Goal: Transaction & Acquisition: Purchase product/service

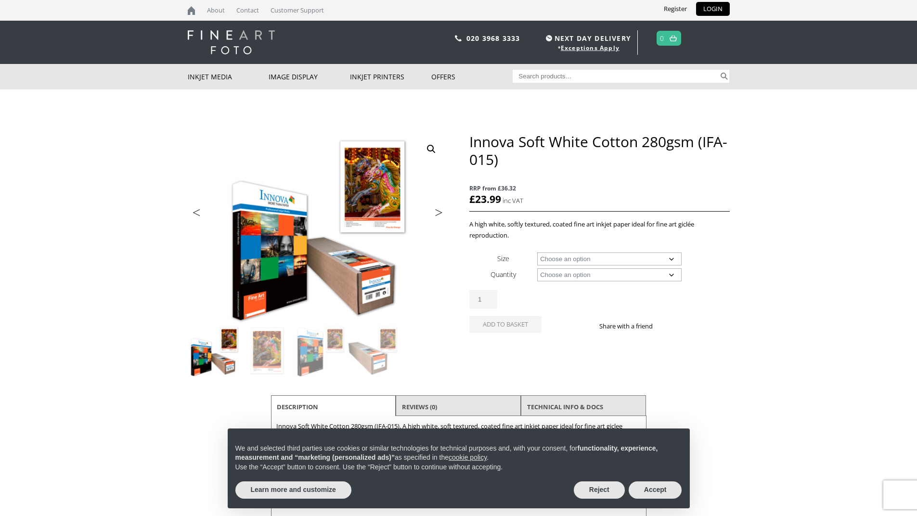
click at [675, 258] on select "Choose an option A4 Sheet A3 Sheet A3+ Sheet A2 Sheet 17" Wide Roll 24" Wide Ro…" at bounding box center [609, 259] width 144 height 13
click at [537, 253] on select "Choose an option A4 Sheet A3 Sheet A3+ Sheet A2 Sheet 17" Wide Roll 24" Wide Ro…" at bounding box center [609, 259] width 144 height 13
select select "24-wide-roll"
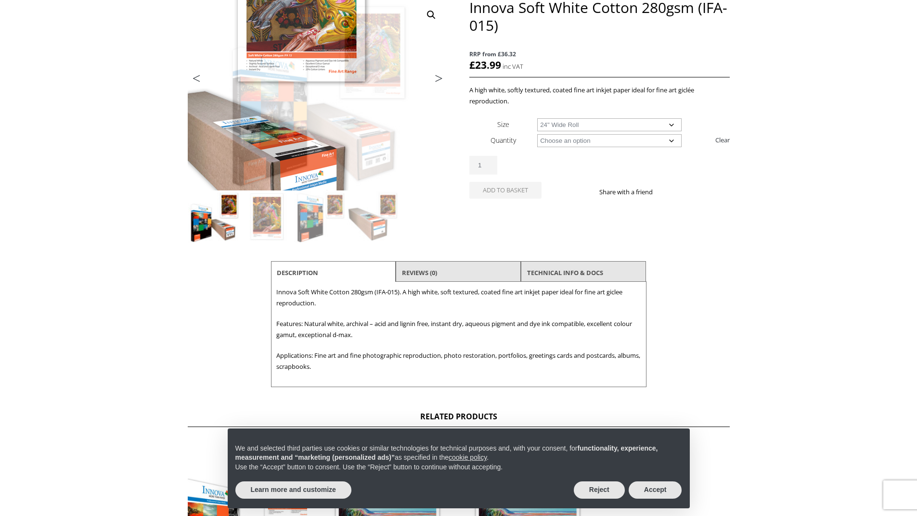
scroll to position [144, 0]
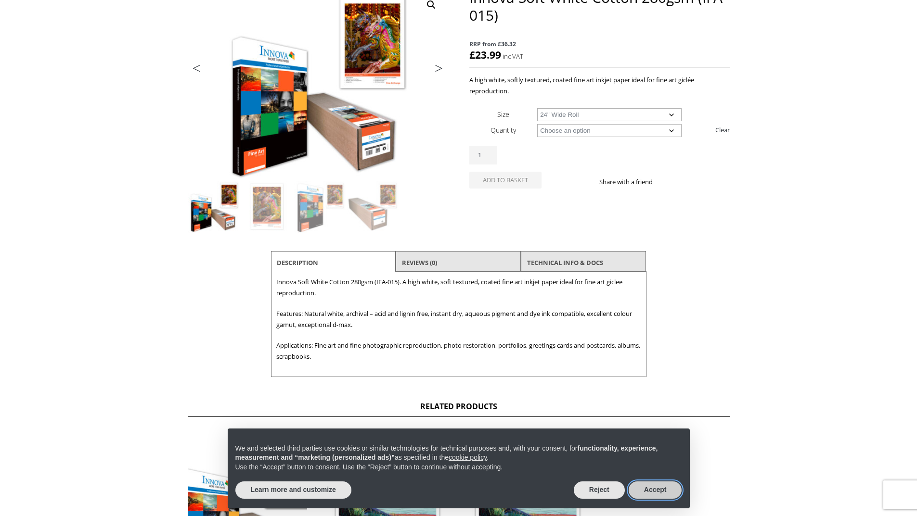
click at [661, 490] on button "Accept" at bounding box center [654, 490] width 53 height 17
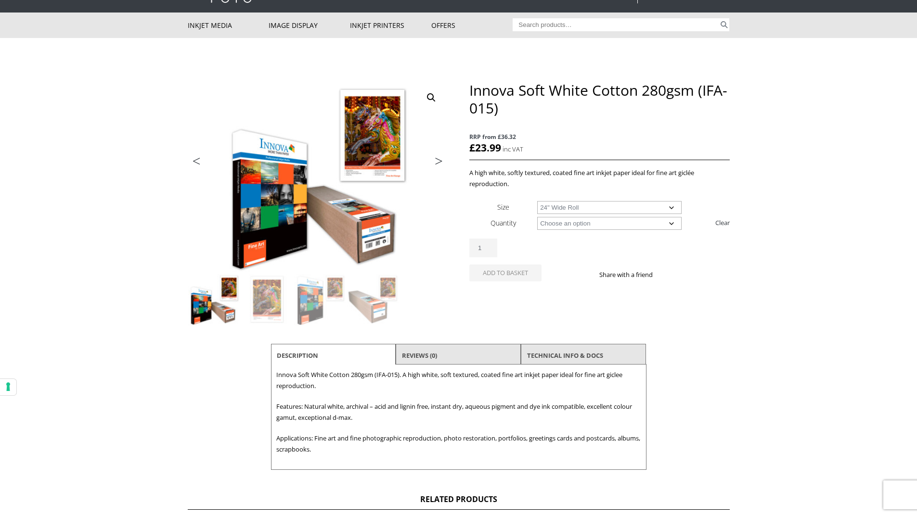
scroll to position [48, 0]
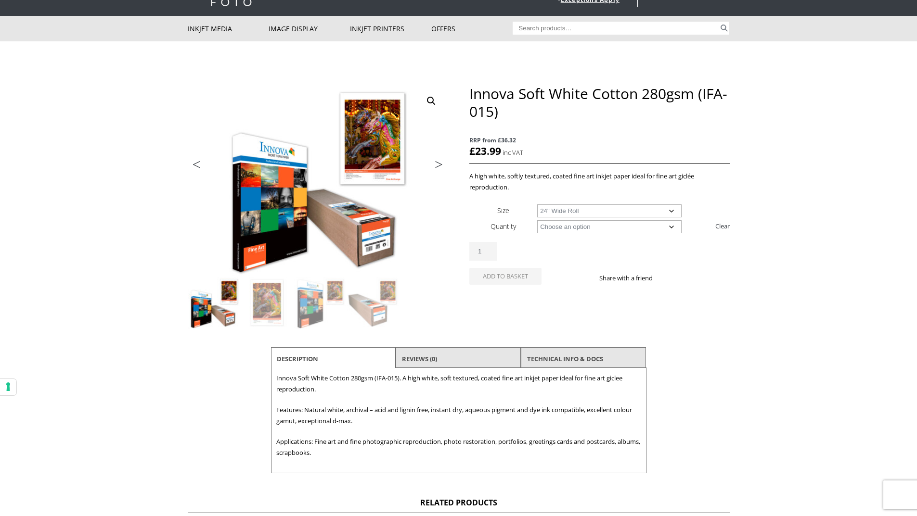
click at [671, 227] on select "Choose an option 15m" at bounding box center [609, 226] width 144 height 13
select select "15m"
click at [537, 220] on select "Choose an option 15m" at bounding box center [609, 226] width 144 height 13
select select "24-wide-roll"
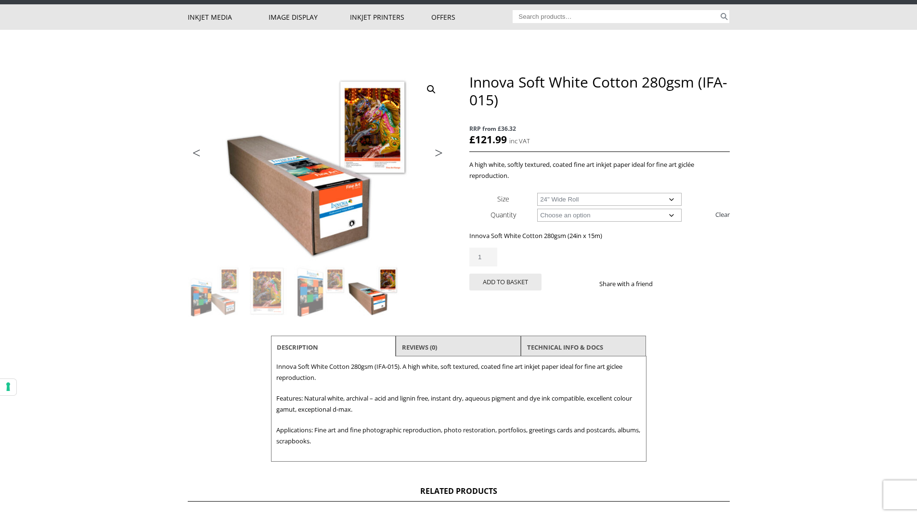
scroll to position [0, 0]
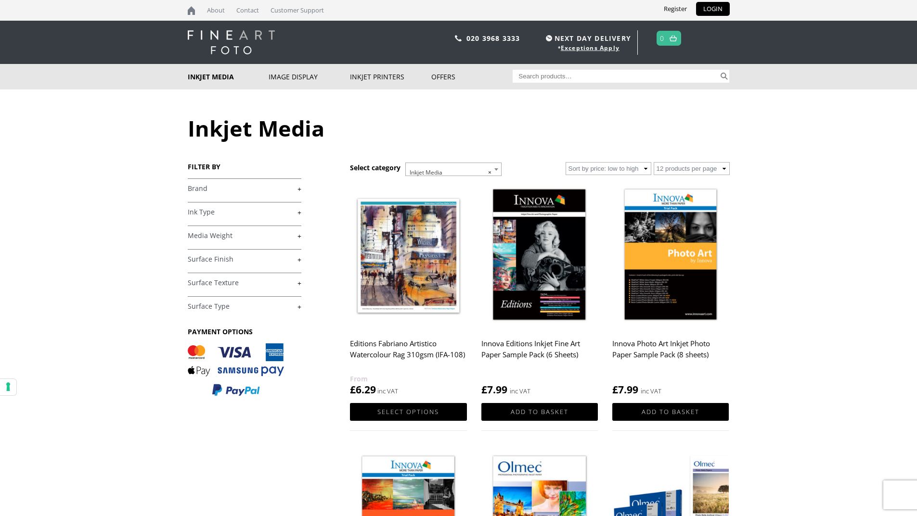
click at [290, 193] on h4 "Brand +" at bounding box center [245, 187] width 114 height 19
click at [299, 189] on link "+" at bounding box center [245, 188] width 114 height 9
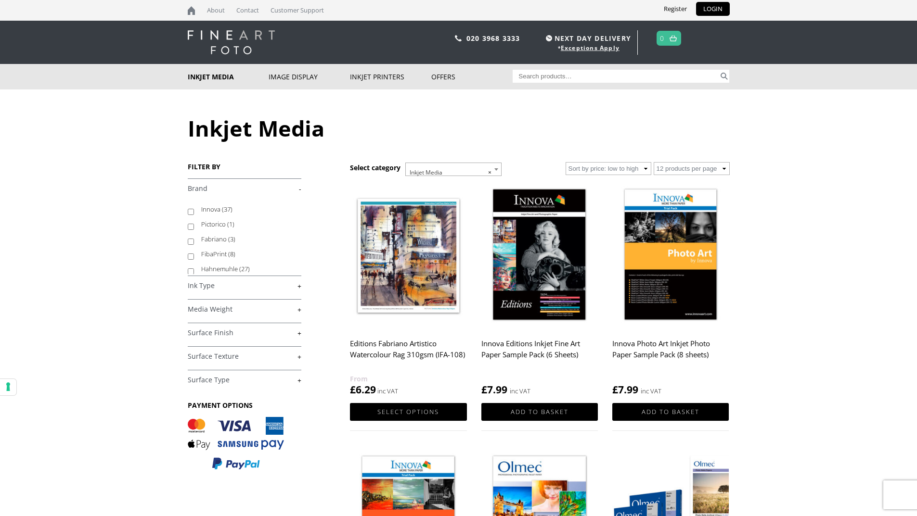
click at [192, 212] on input "Innova (37)" at bounding box center [191, 212] width 6 height 6
checkbox input "true"
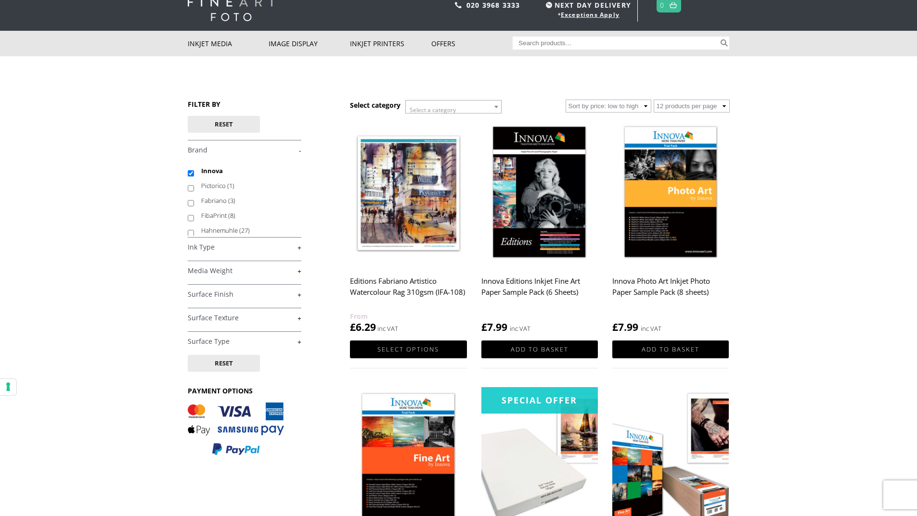
scroll to position [48, 0]
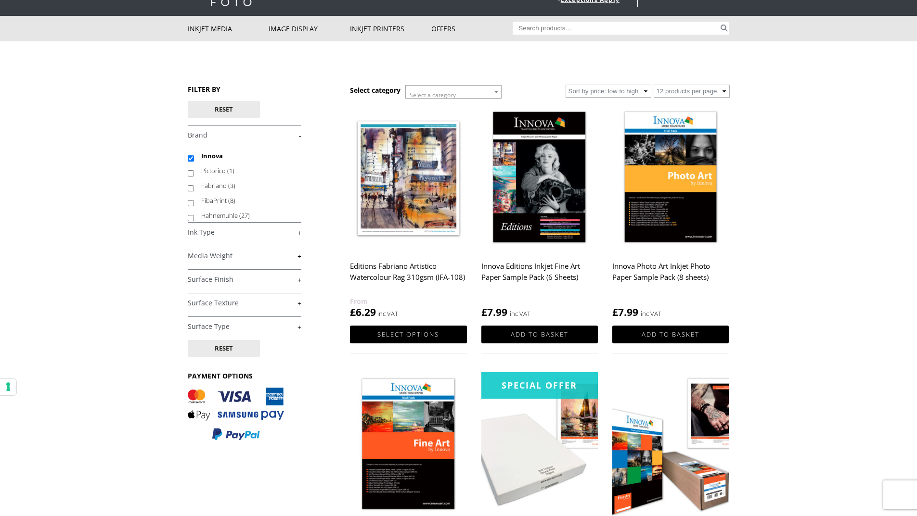
click at [298, 233] on link "+" at bounding box center [245, 232] width 114 height 9
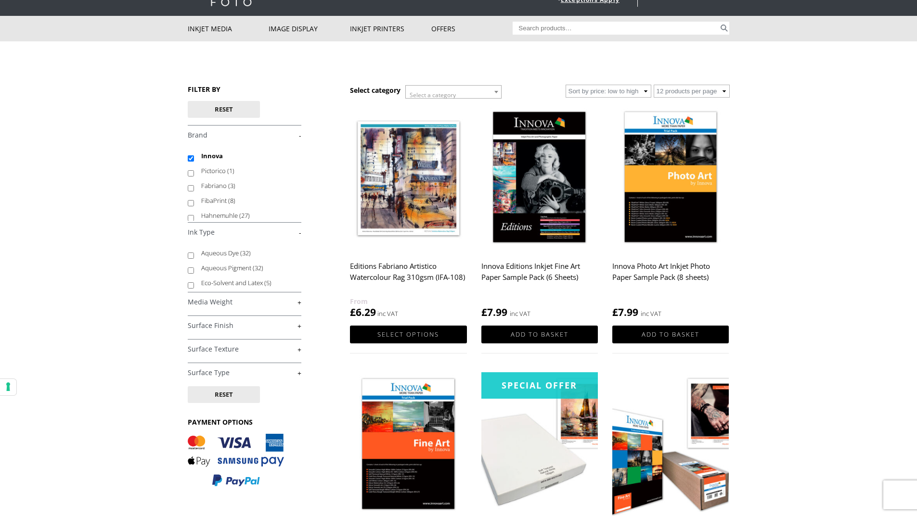
click at [189, 271] on input "Aqueous Pigment (32)" at bounding box center [191, 271] width 6 height 6
checkbox input "true"
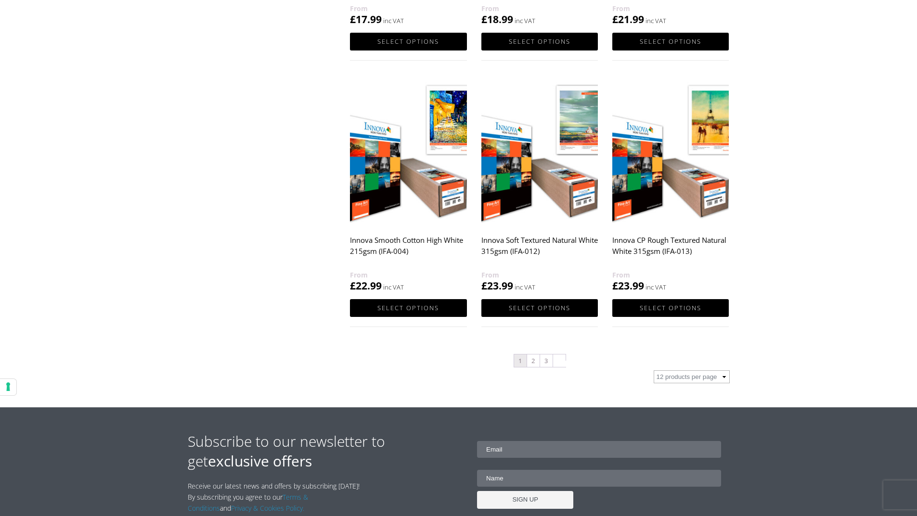
scroll to position [914, 0]
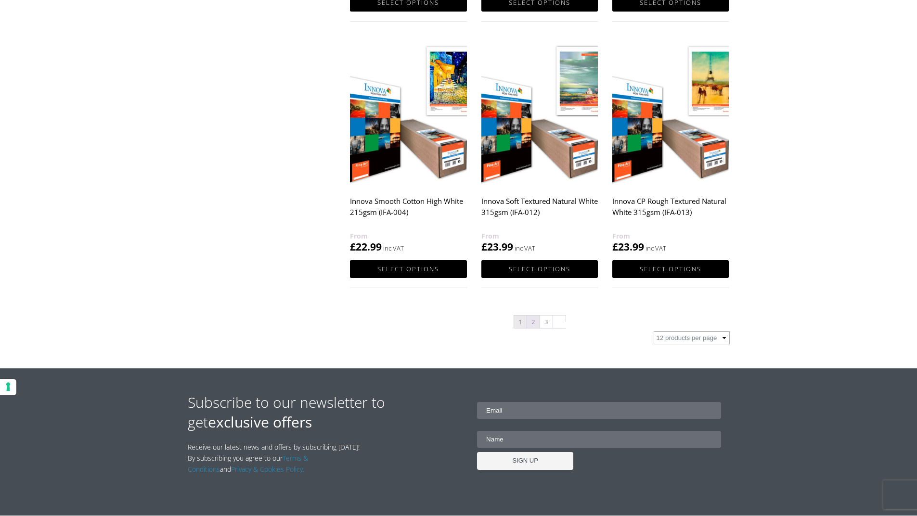
click at [532, 323] on link "2" at bounding box center [533, 322] width 13 height 13
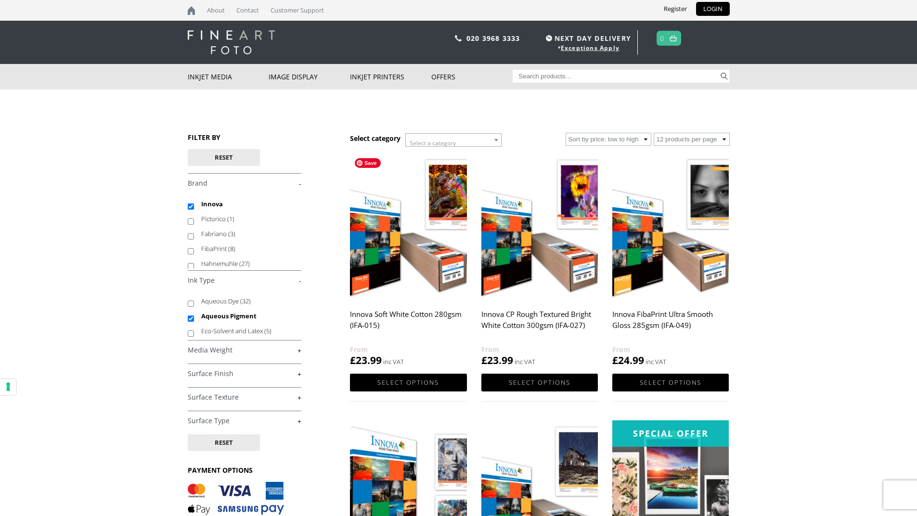
click at [411, 284] on img at bounding box center [408, 226] width 116 height 146
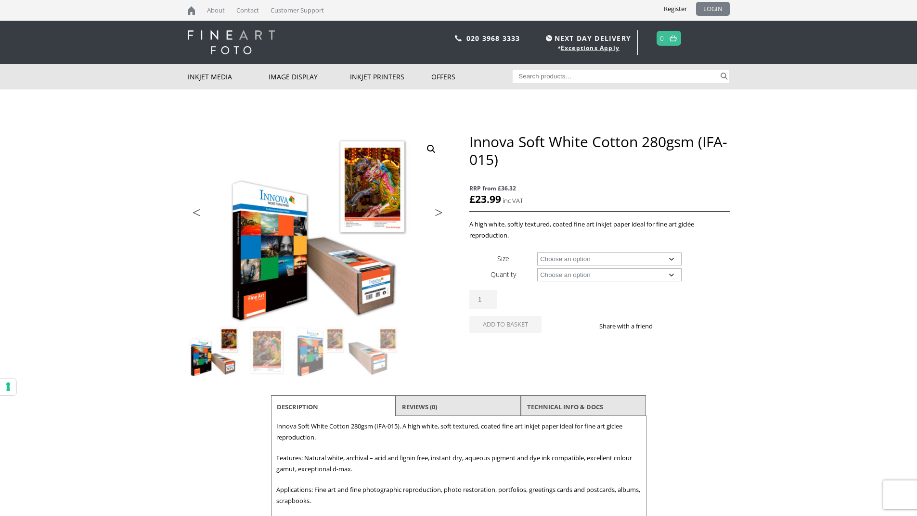
click at [709, 9] on link "LOGIN" at bounding box center [713, 9] width 34 height 14
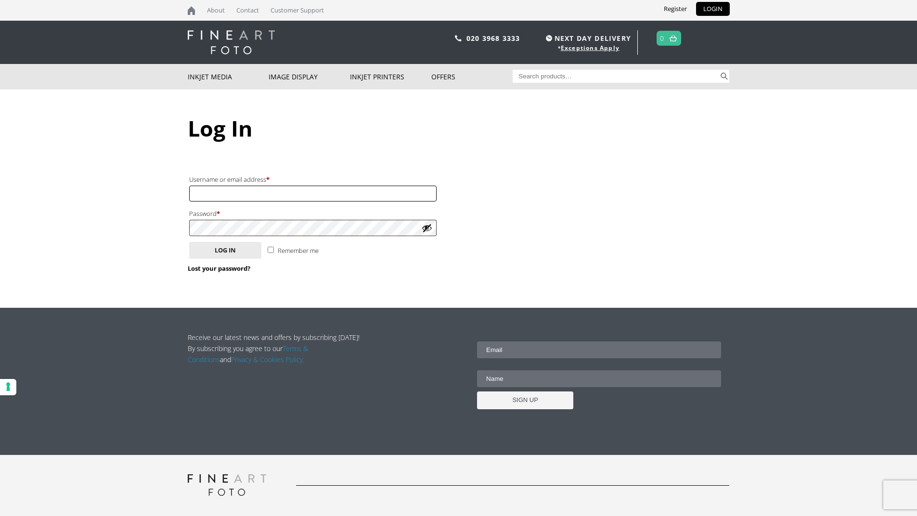
click at [210, 193] on input "Username or email address * Required" at bounding box center [312, 194] width 247 height 16
type input "[EMAIL_ADDRESS][DOMAIN_NAME]"
click at [224, 268] on link "Lost your password?" at bounding box center [219, 268] width 63 height 9
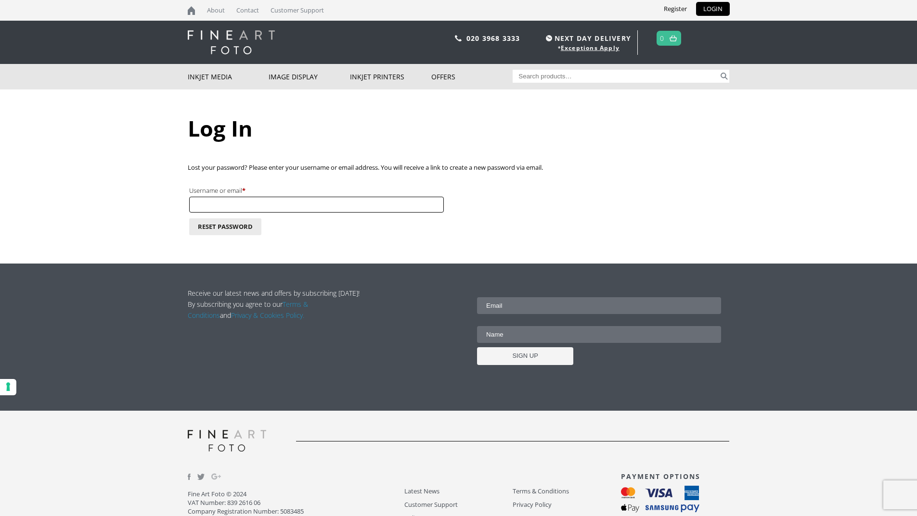
click at [220, 203] on input "Username or email * Required" at bounding box center [316, 205] width 255 height 16
type input "[EMAIL_ADDRESS][DOMAIN_NAME]"
click at [211, 228] on button "Reset password" at bounding box center [225, 226] width 72 height 17
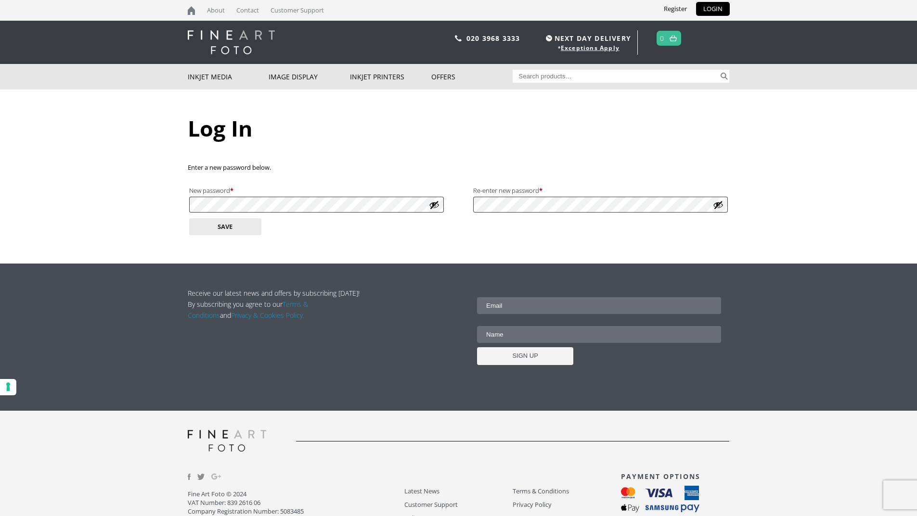
click at [437, 204] on button "Show password" at bounding box center [434, 205] width 11 height 11
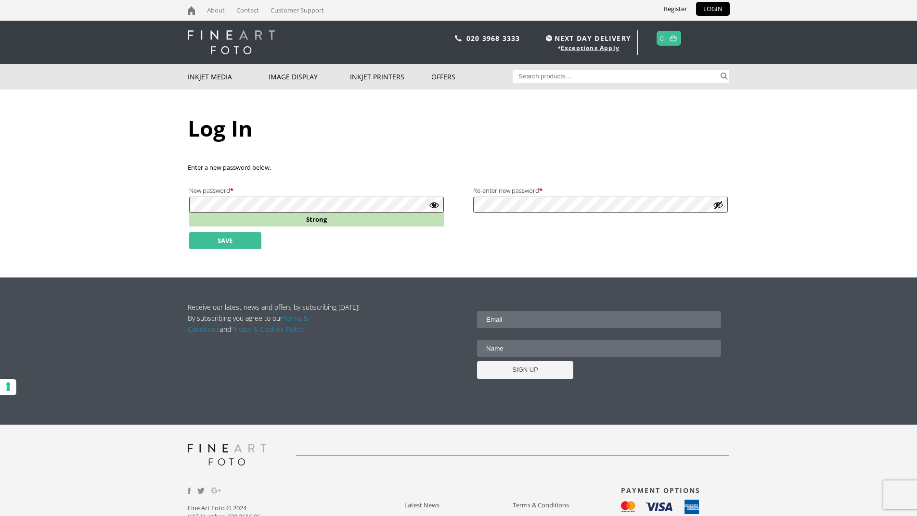
click at [241, 242] on button "Save" at bounding box center [225, 240] width 72 height 17
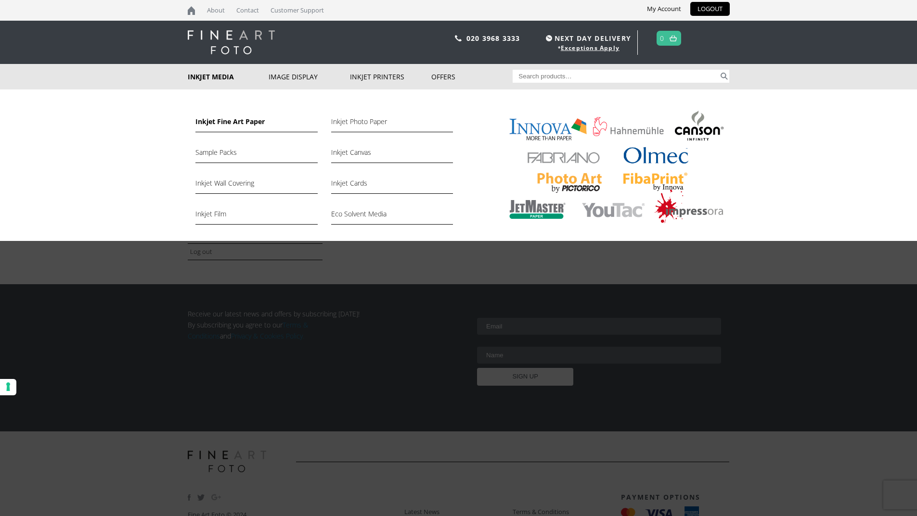
click at [220, 122] on link "Inkjet Fine Art Paper" at bounding box center [256, 124] width 122 height 16
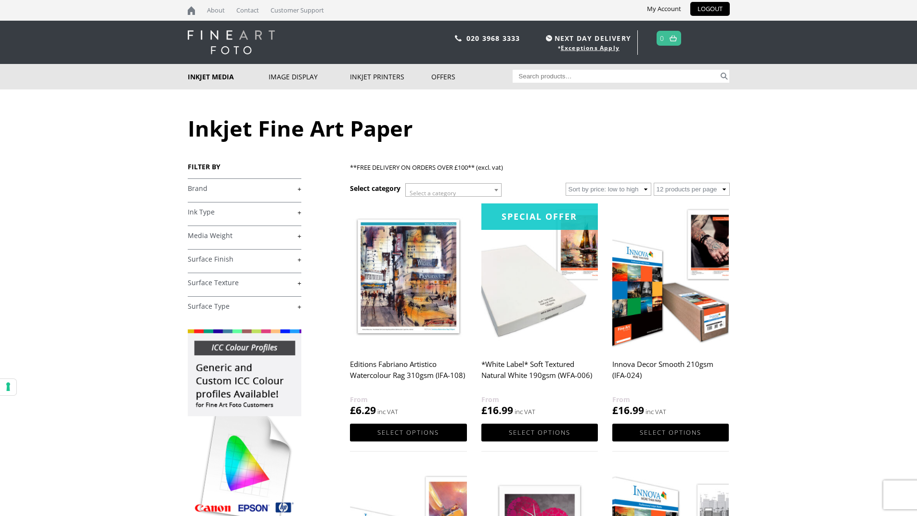
click at [247, 189] on link "+" at bounding box center [245, 188] width 114 height 9
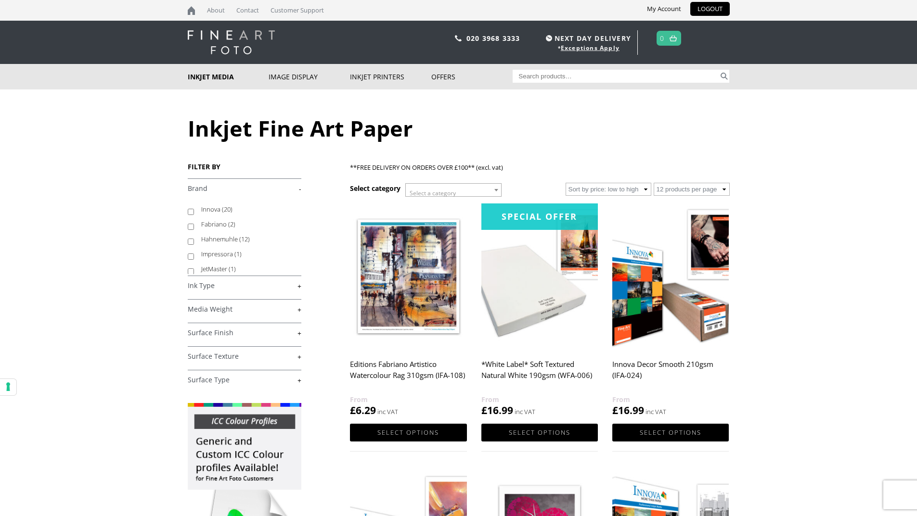
click at [190, 213] on input "Innova (20)" at bounding box center [191, 212] width 6 height 6
checkbox input "true"
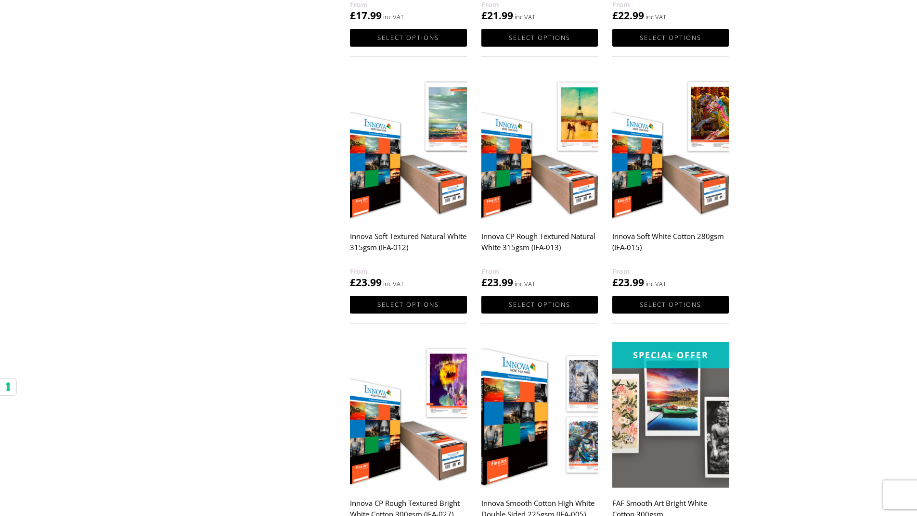
scroll to position [625, 0]
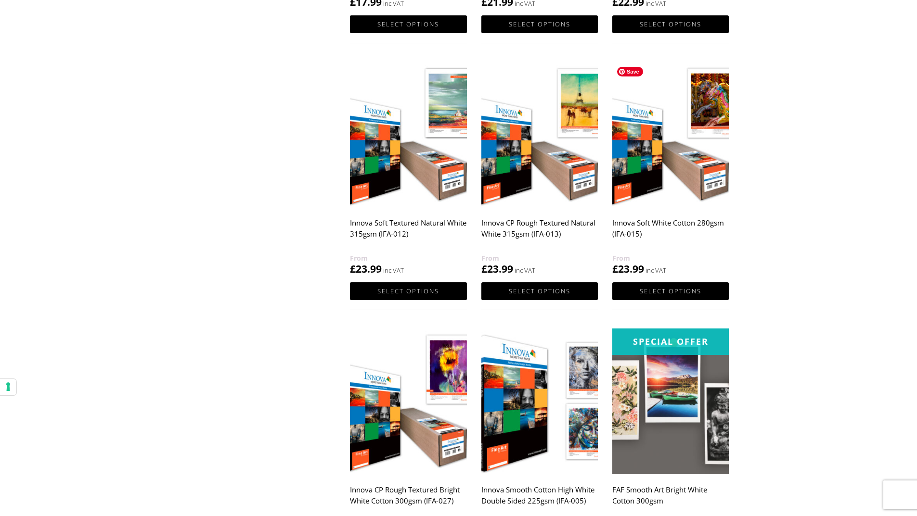
click at [676, 164] on img at bounding box center [670, 135] width 116 height 146
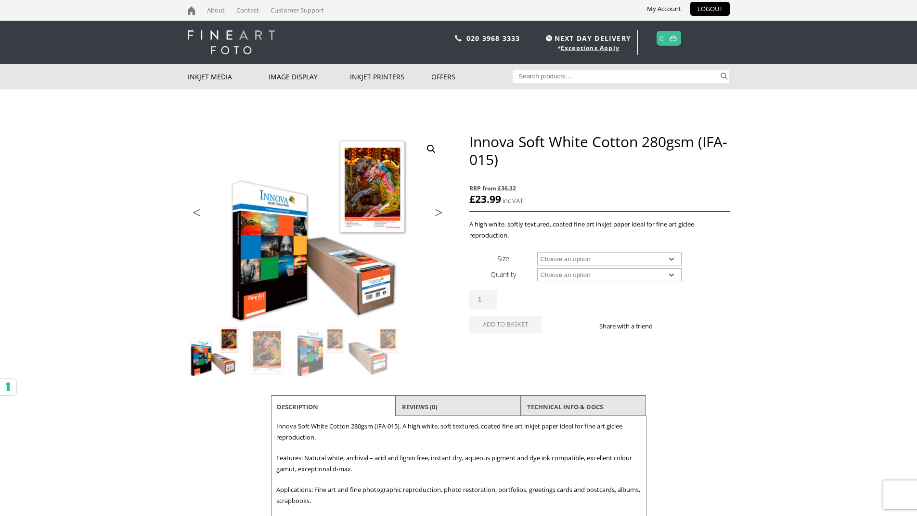
click at [624, 259] on select "Choose an option A4 Sheet A3 Sheet A3+ Sheet A2 Sheet 17" Wide Roll 24" Wide Ro…" at bounding box center [609, 259] width 144 height 13
click at [537, 253] on select "Choose an option A4 Sheet A3 Sheet A3+ Sheet A2 Sheet 17" Wide Roll 24" Wide Ro…" at bounding box center [609, 259] width 144 height 13
select select "24-wide-roll"
click at [623, 277] on select "Choose an option 15m" at bounding box center [609, 274] width 144 height 13
select select "15m"
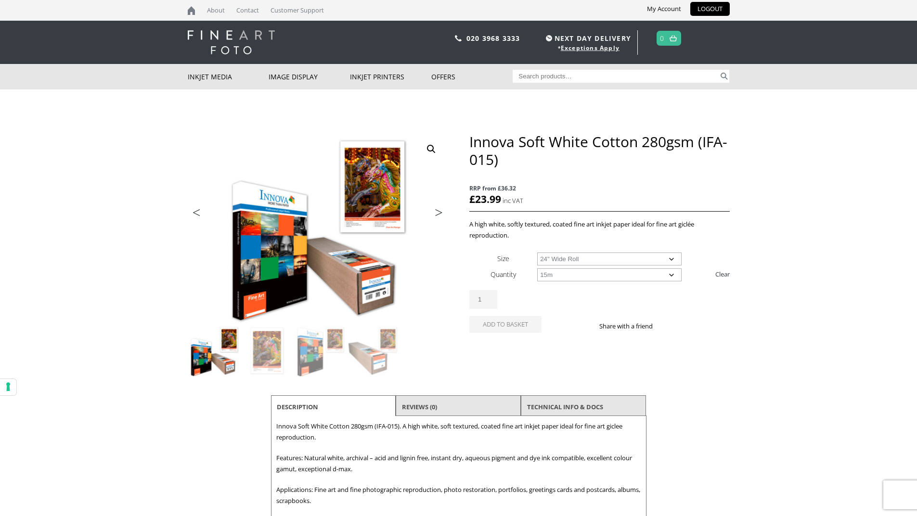
click at [537, 268] on select "Choose an option 15m" at bounding box center [609, 274] width 144 height 13
select select "24-wide-roll"
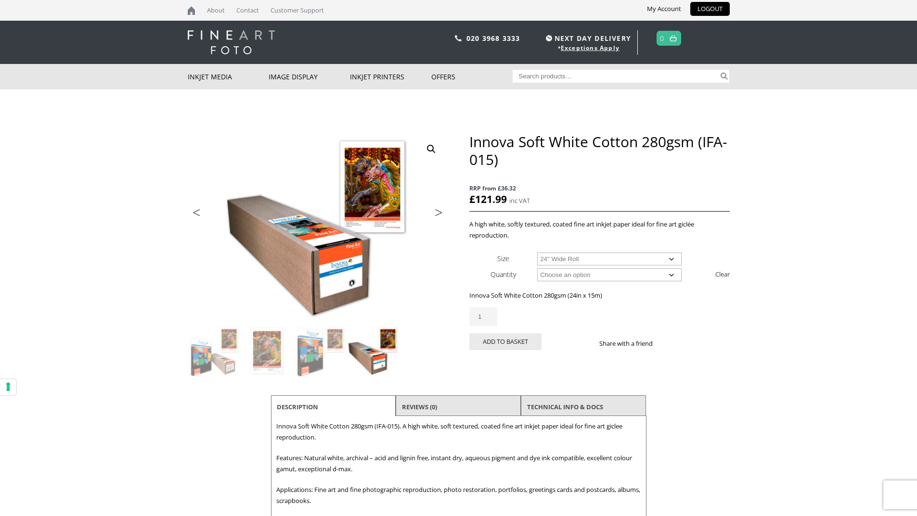
click at [492, 319] on input "1" at bounding box center [483, 316] width 28 height 19
type input "2"
click at [489, 314] on input "2" at bounding box center [483, 316] width 28 height 19
click at [525, 342] on button "Add to basket" at bounding box center [505, 341] width 72 height 17
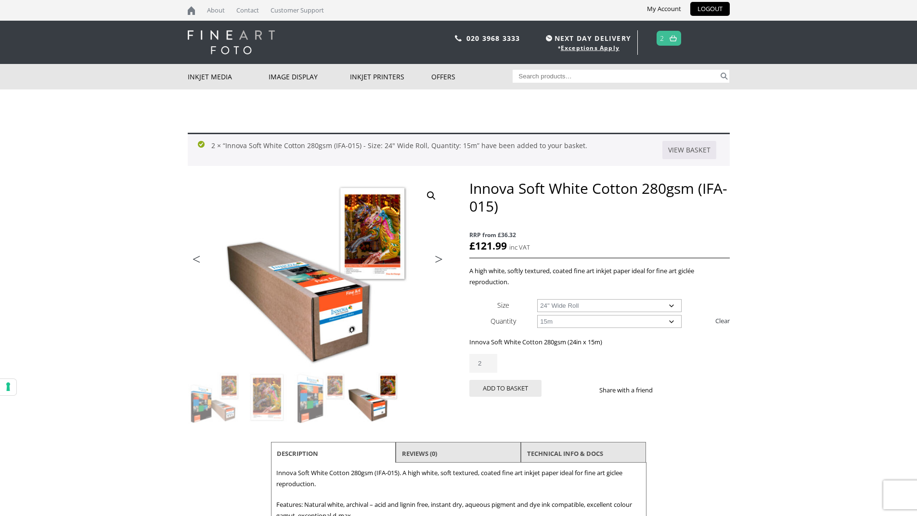
click at [675, 37] on img at bounding box center [672, 38] width 7 height 6
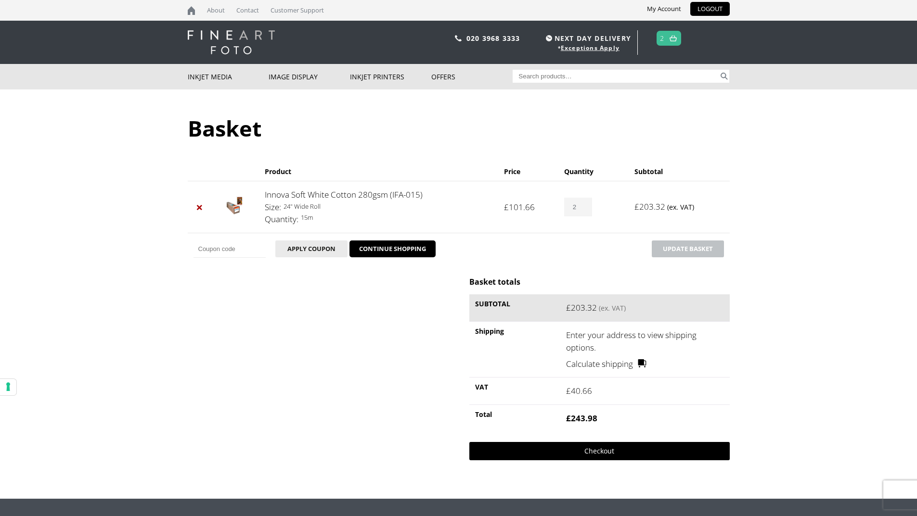
click at [600, 450] on link "Checkout" at bounding box center [599, 451] width 260 height 18
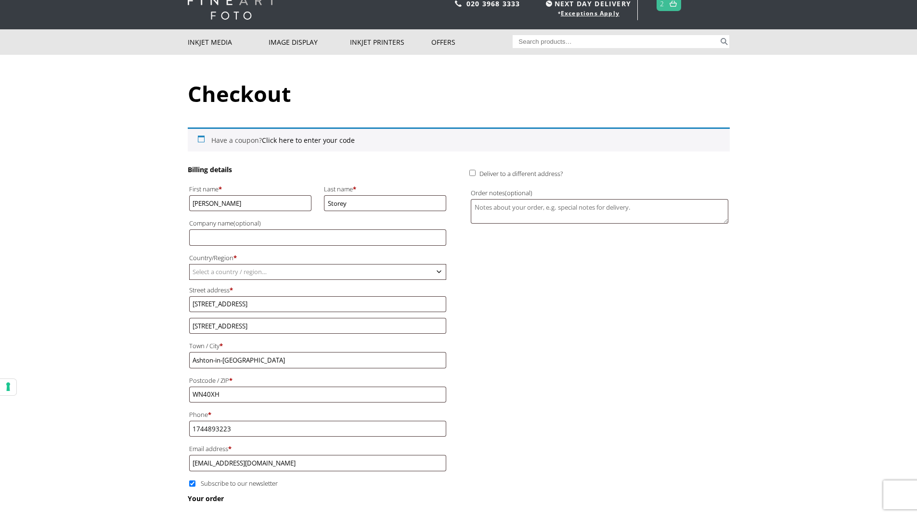
scroll to position [48, 0]
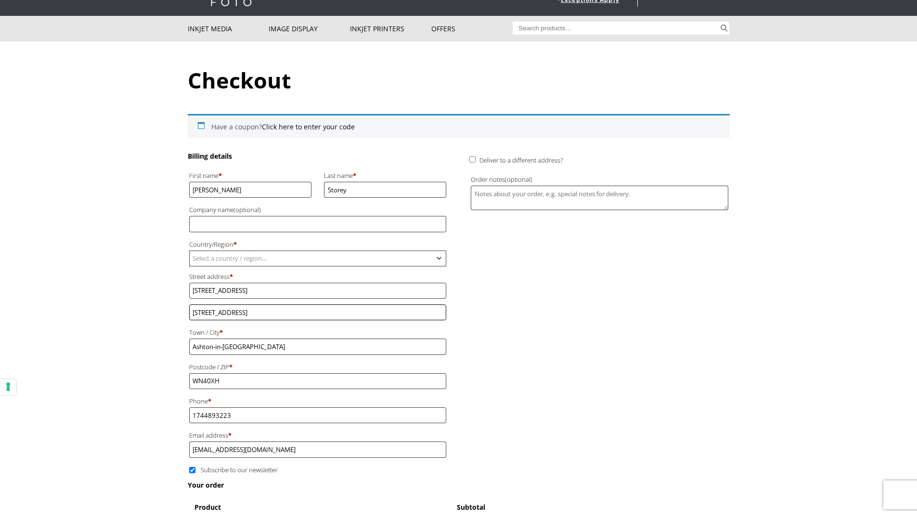
drag, startPoint x: 259, startPoint y: 313, endPoint x: 156, endPoint y: 313, distance: 103.4
click at [156, 313] on body "NEXT DAY DELIVERY * Exceptions Apply About Contact Customer Support My Account …" at bounding box center [458, 210] width 917 height 516
drag, startPoint x: 267, startPoint y: 346, endPoint x: 157, endPoint y: 348, distance: 109.7
click at [157, 348] on body "NEXT DAY DELIVERY * Exceptions Apply About Contact Customer Support My Account …" at bounding box center [458, 210] width 917 height 516
type input "Garswood"
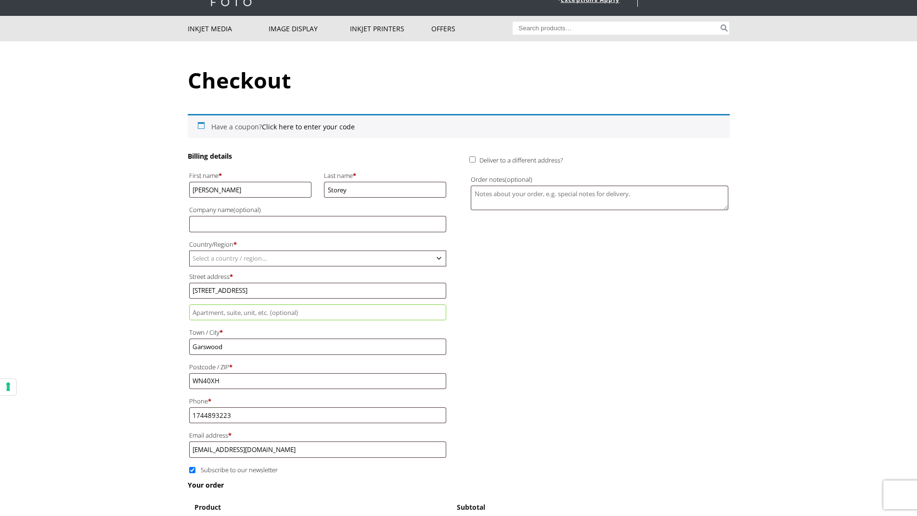
click at [153, 341] on body "NEXT DAY DELIVERY * Exceptions Apply About Contact Customer Support My Account …" at bounding box center [458, 210] width 917 height 516
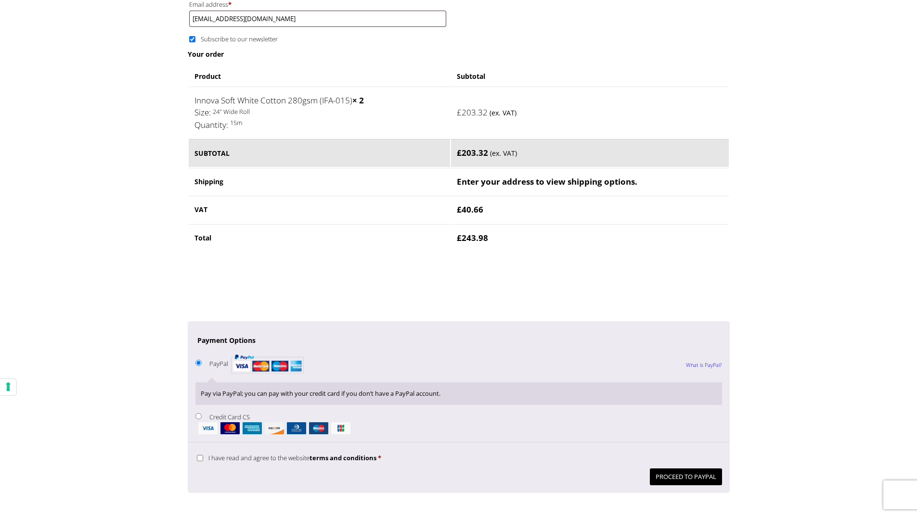
scroll to position [481, 0]
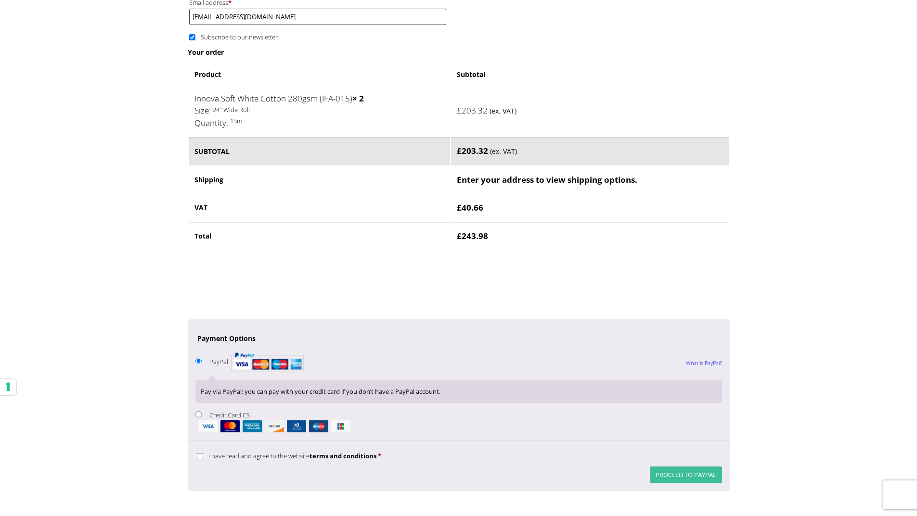
click at [683, 475] on button "Proceed to PayPal" at bounding box center [686, 475] width 72 height 17
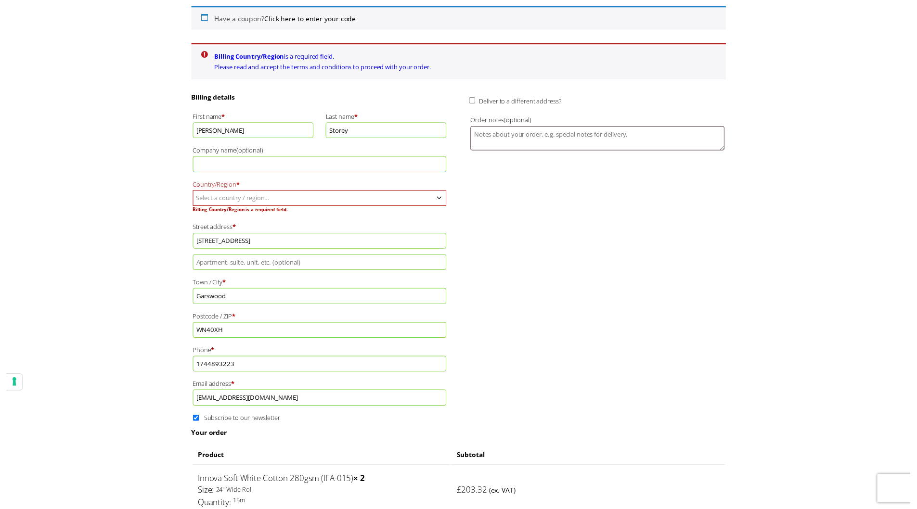
scroll to position [152, 0]
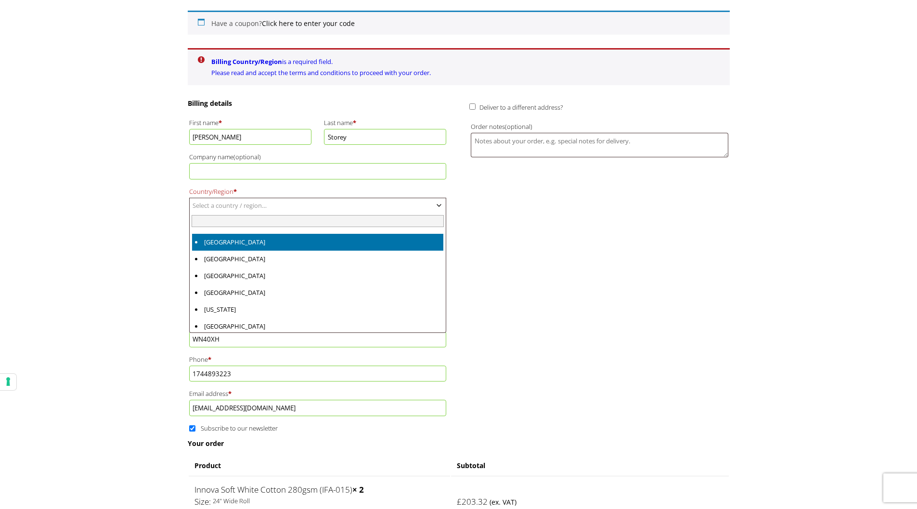
click at [439, 206] on b "Country/Region" at bounding box center [439, 206] width 8 height 8
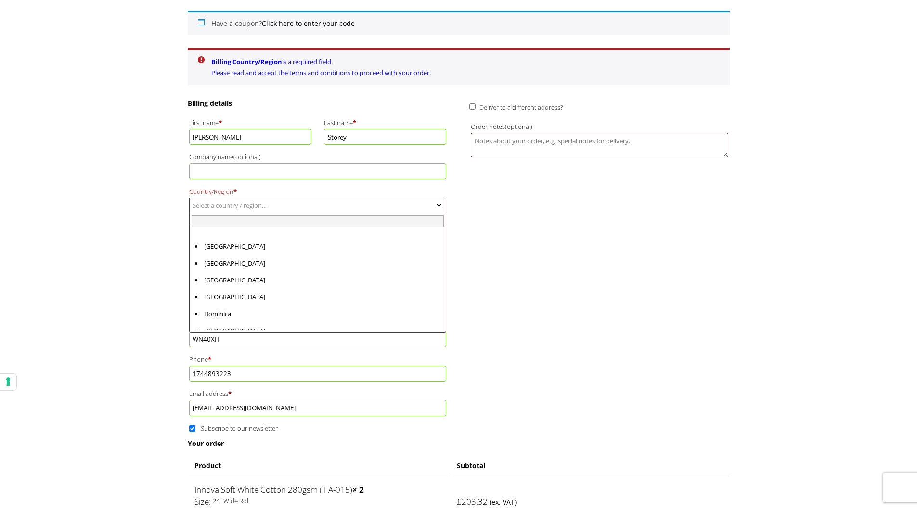
scroll to position [1010, 0]
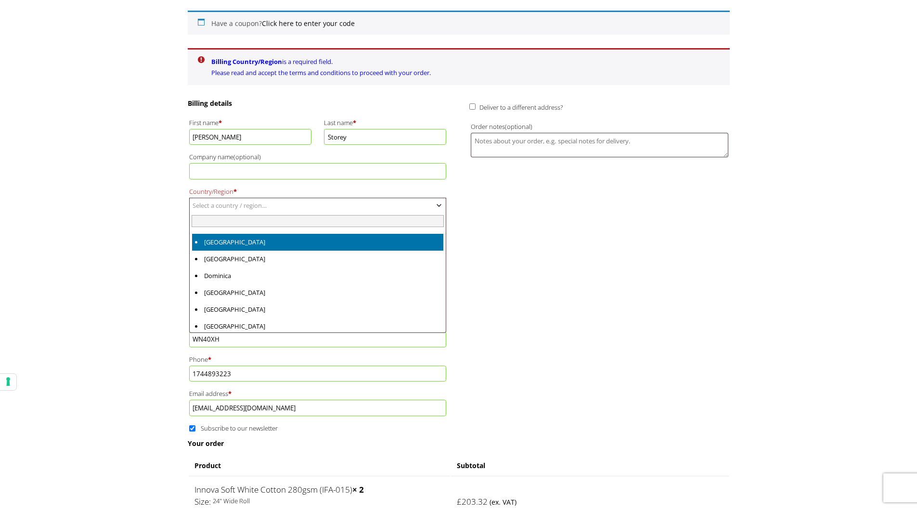
click at [253, 217] on input "text" at bounding box center [317, 221] width 252 height 12
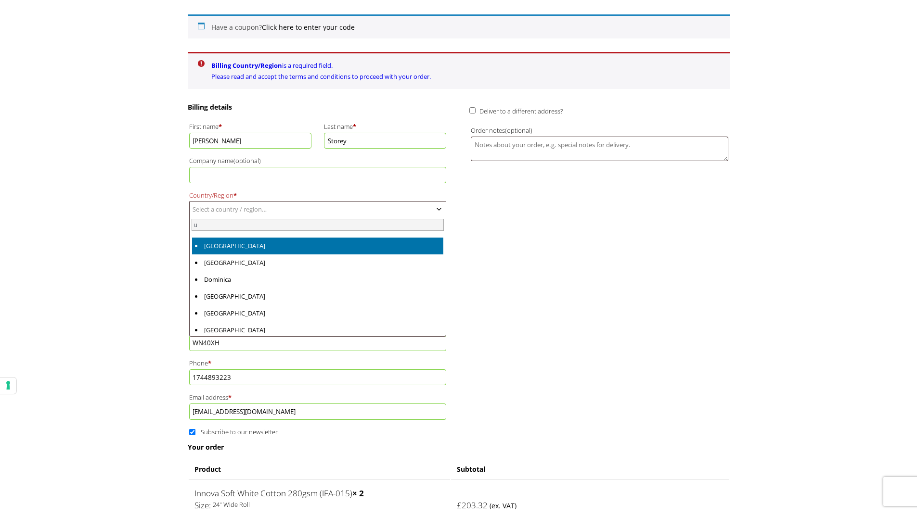
scroll to position [0, 0]
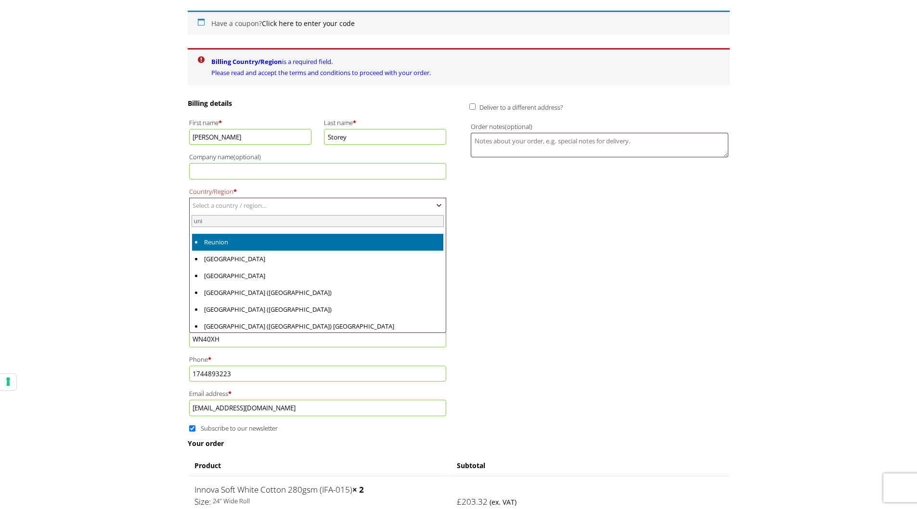
type input "uni"
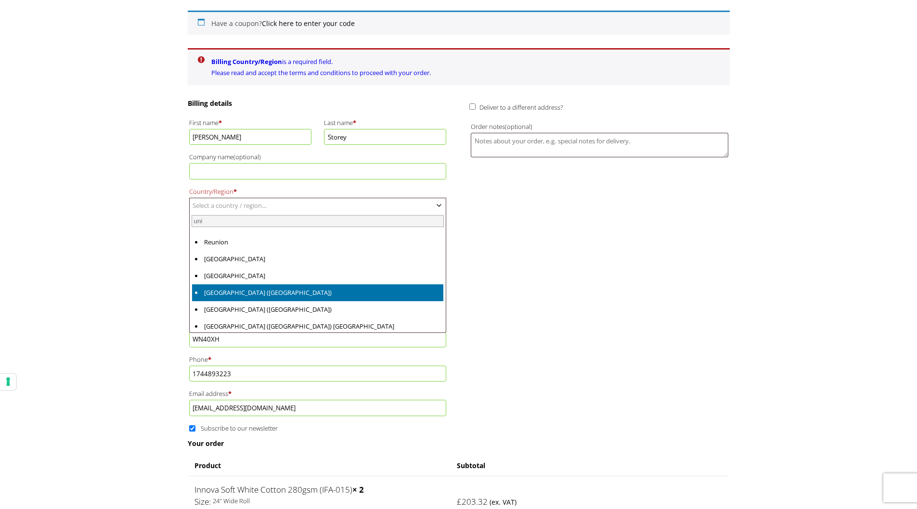
select select "GB"
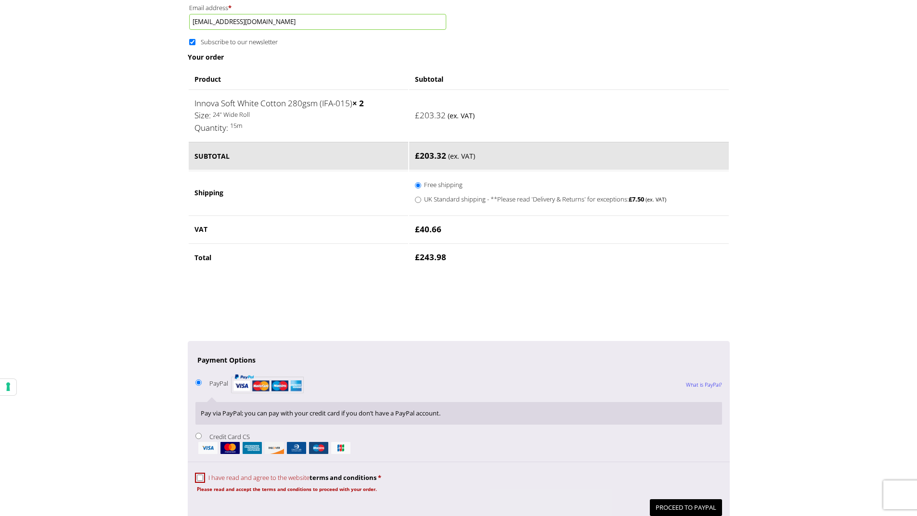
scroll to position [585, 0]
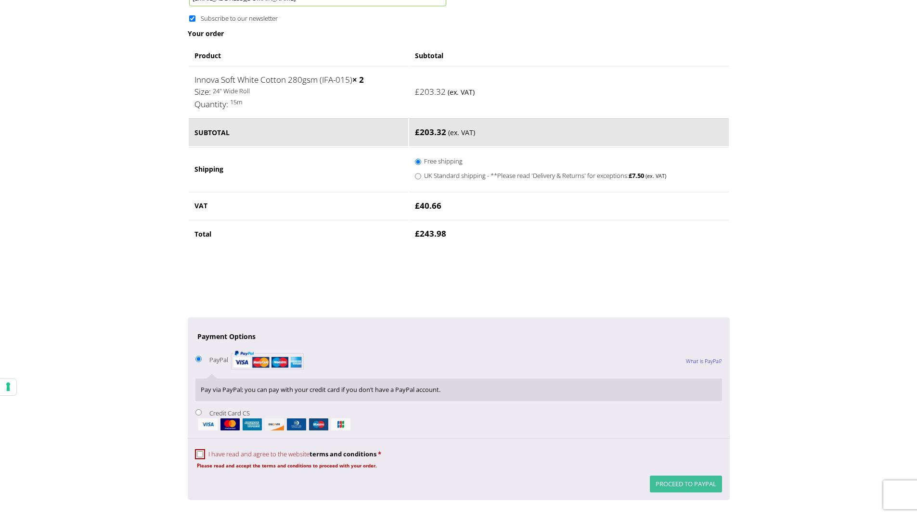
click at [685, 485] on button "Proceed to PayPal" at bounding box center [686, 484] width 72 height 17
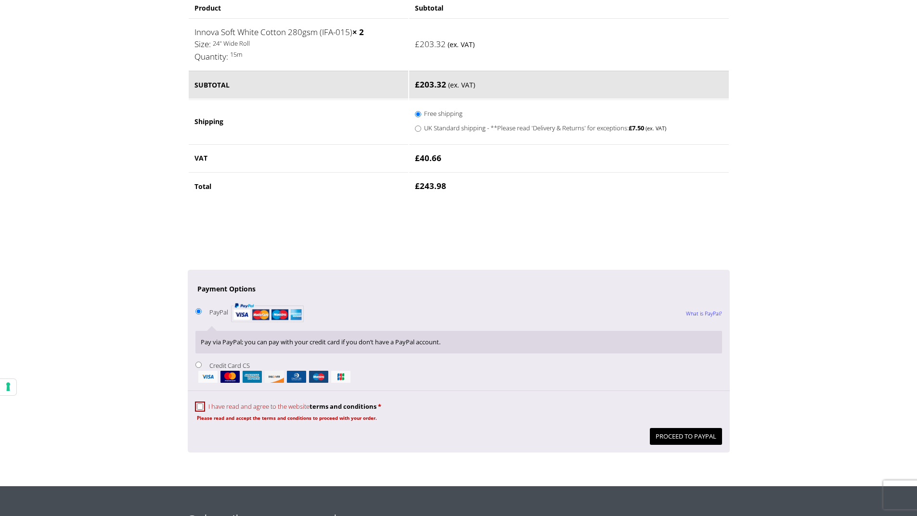
scroll to position [633, 0]
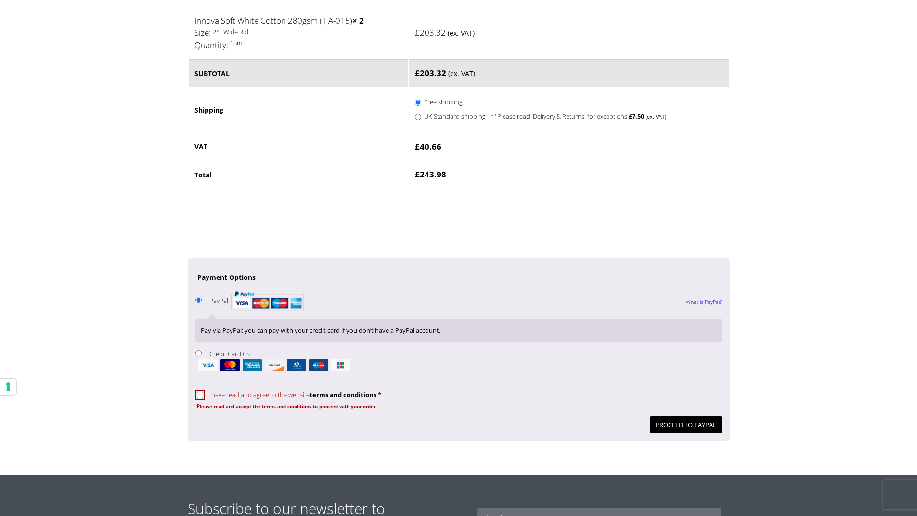
click at [200, 395] on input "I have read and agree to the website terms and conditions *" at bounding box center [200, 395] width 6 height 6
checkbox input "true"
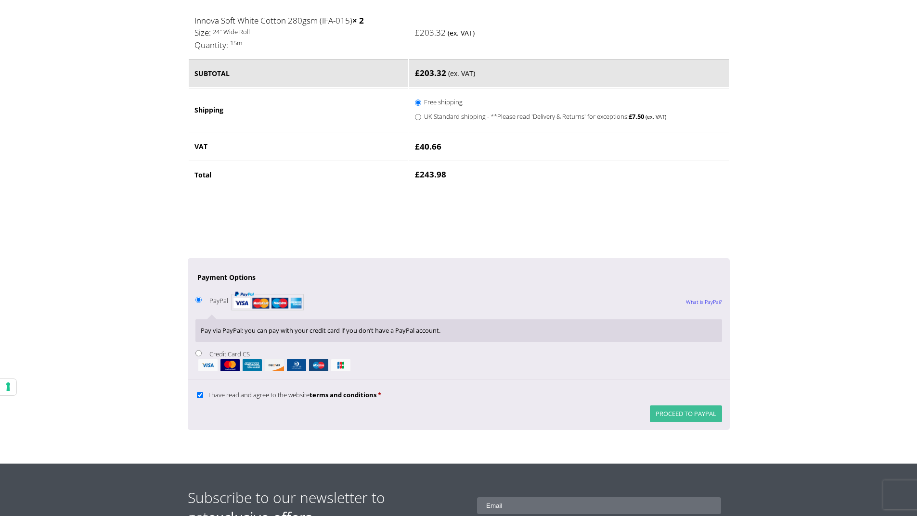
click at [700, 415] on button "Proceed to PayPal" at bounding box center [686, 414] width 72 height 17
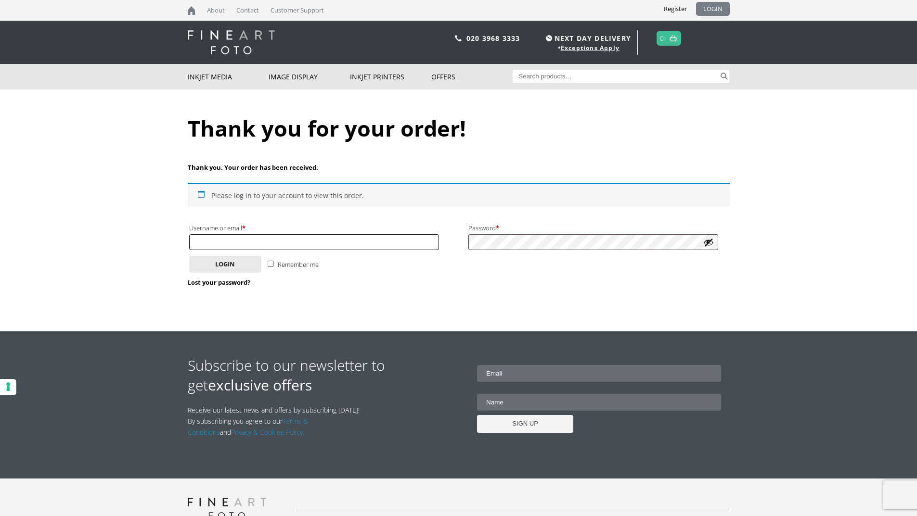
type input "[EMAIL_ADDRESS][DOMAIN_NAME]"
click at [716, 7] on link "LOGIN" at bounding box center [713, 9] width 34 height 14
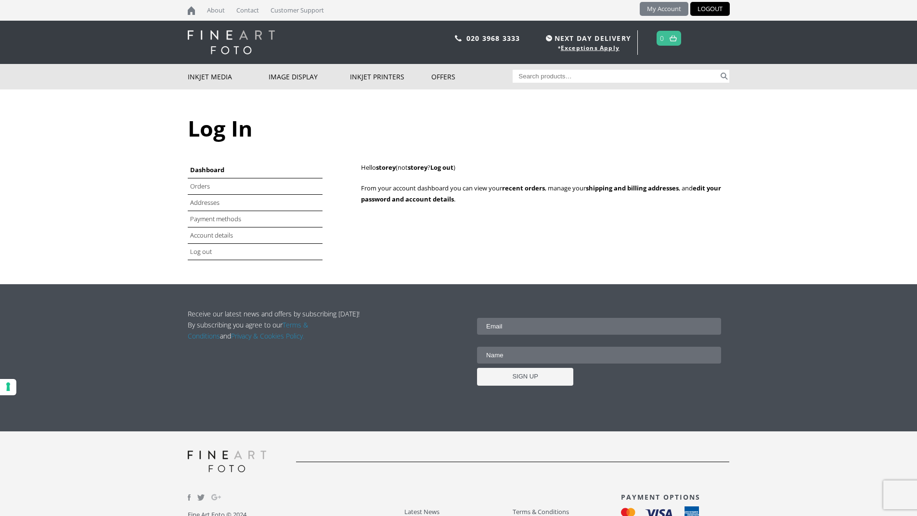
click at [654, 9] on link "My Account" at bounding box center [663, 9] width 49 height 14
click at [206, 187] on link "Orders" at bounding box center [200, 186] width 21 height 9
